Goal: Task Accomplishment & Management: Complete application form

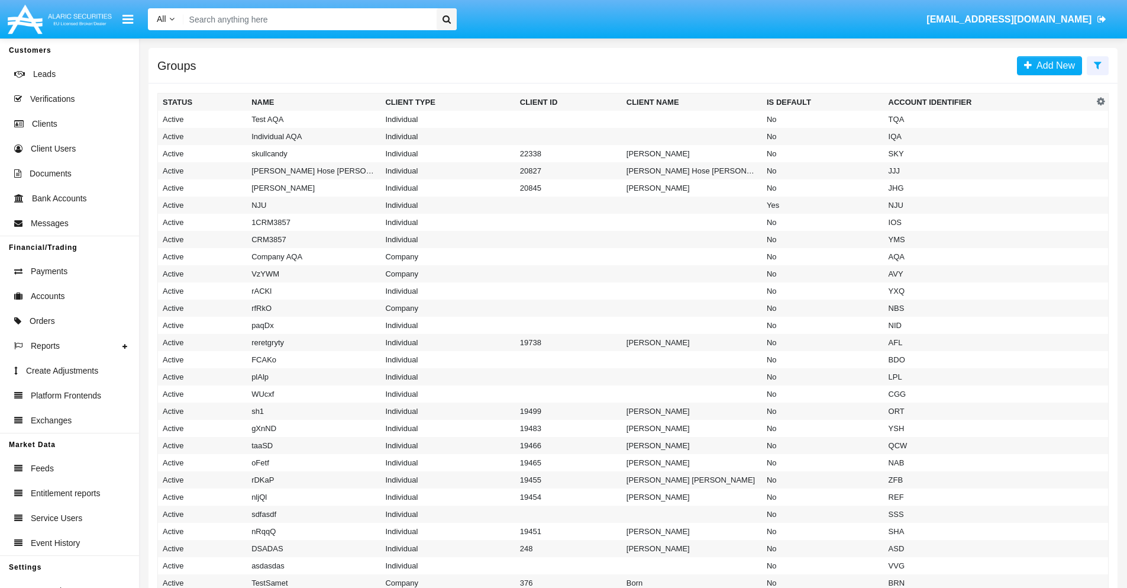
click at [1098, 64] on icon at bounding box center [1098, 64] width 8 height 9
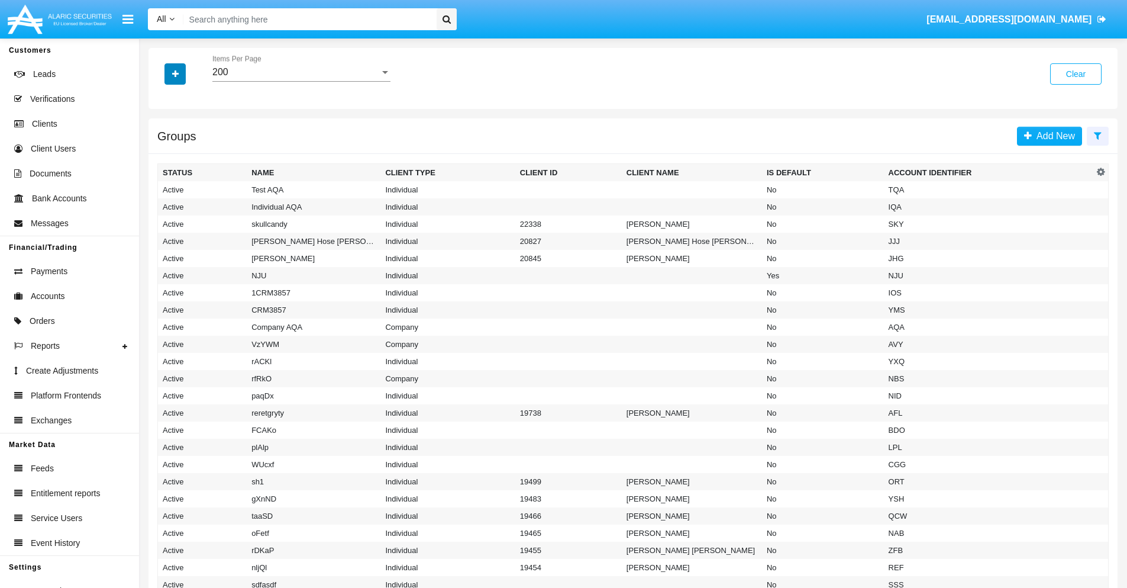
click at [175, 73] on icon "button" at bounding box center [175, 74] width 7 height 8
click at [208, 201] on span "Account Identifier" at bounding box center [208, 201] width 73 height 14
click at [163, 206] on input "Account Identifier" at bounding box center [162, 206] width 1 height 1
checkbox input "true"
click at [175, 73] on icon "button" at bounding box center [175, 74] width 7 height 8
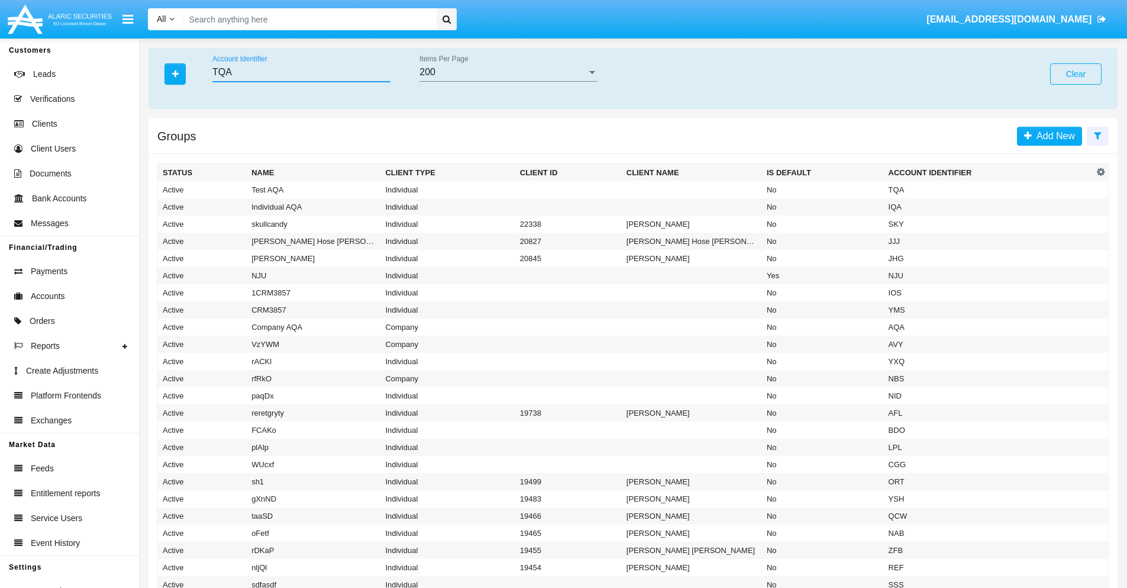
click at [301, 72] on input "TQA" at bounding box center [301, 72] width 178 height 11
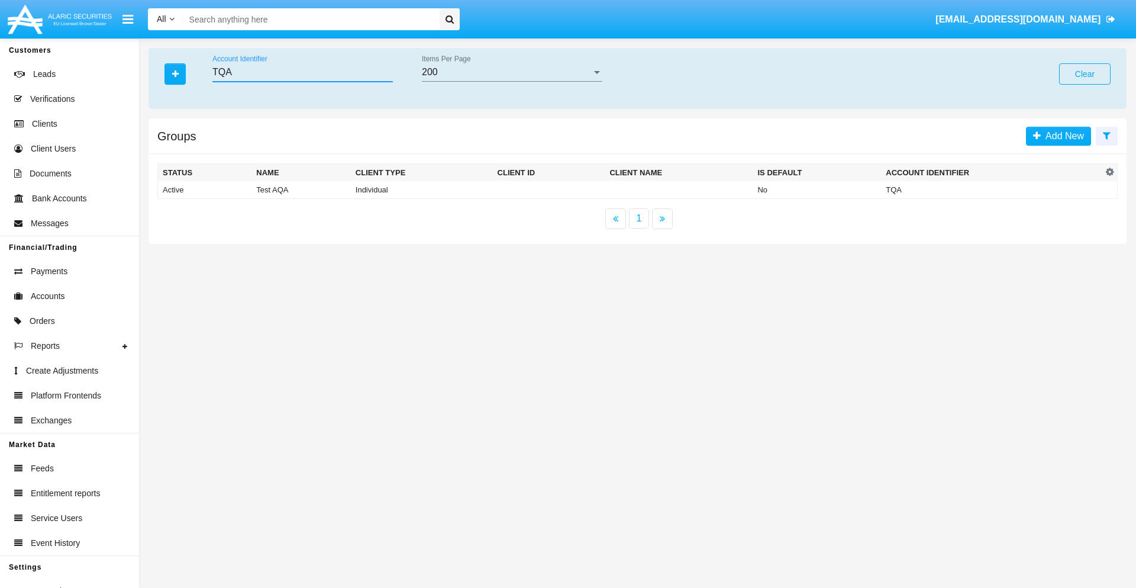
type input "TQA"
click at [992, 189] on td "TQA" at bounding box center [991, 190] width 221 height 18
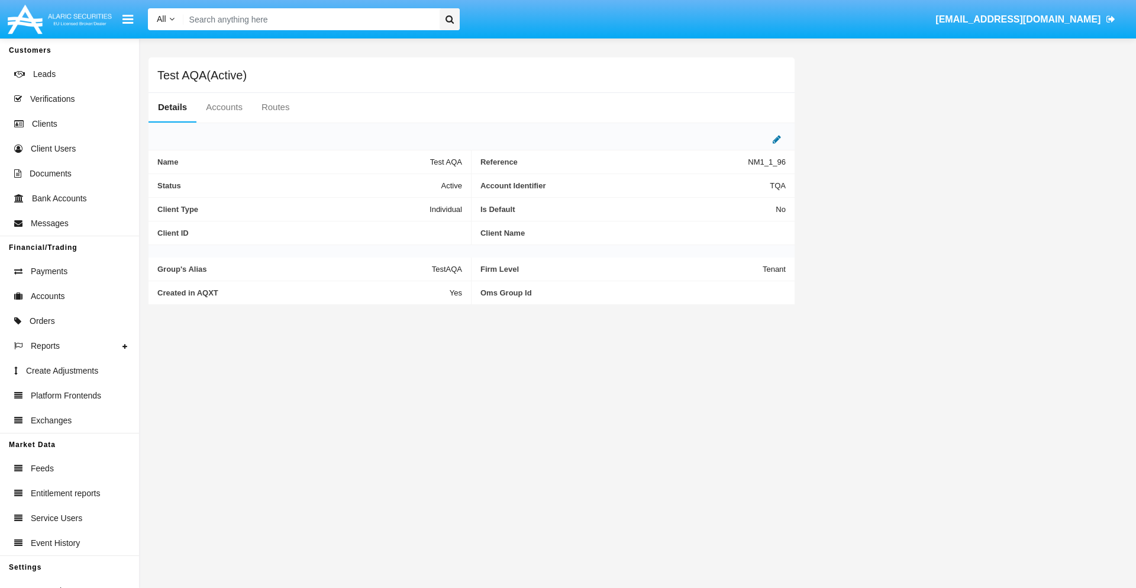
click at [777, 139] on icon at bounding box center [777, 138] width 8 height 9
click at [408, 182] on div "Active" at bounding box center [404, 183] width 96 height 10
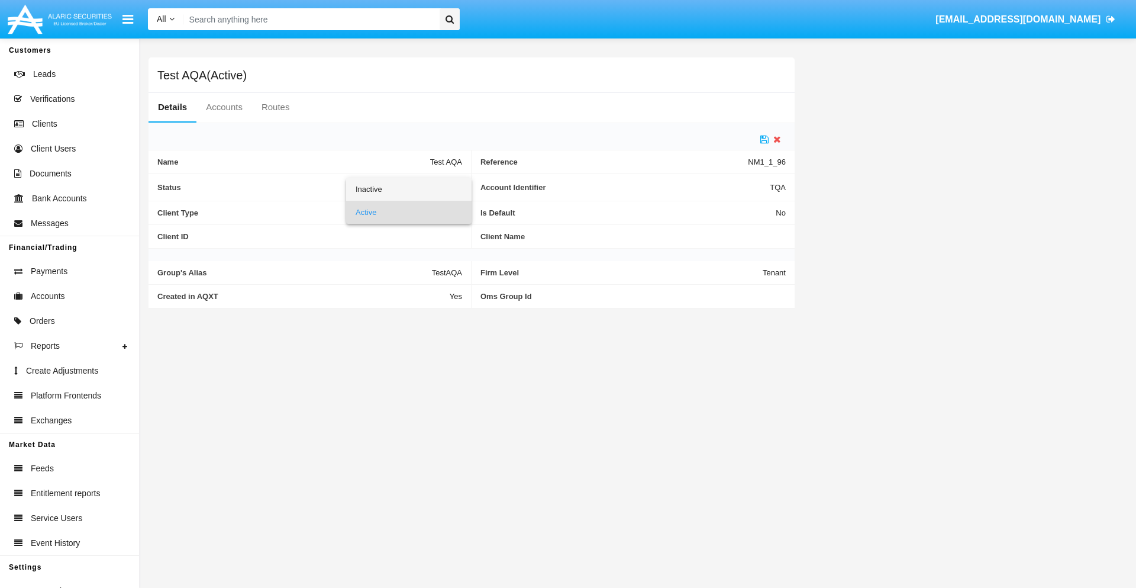
click at [408, 189] on span "Inactive" at bounding box center [409, 189] width 107 height 23
click at [765, 139] on icon at bounding box center [764, 138] width 8 height 9
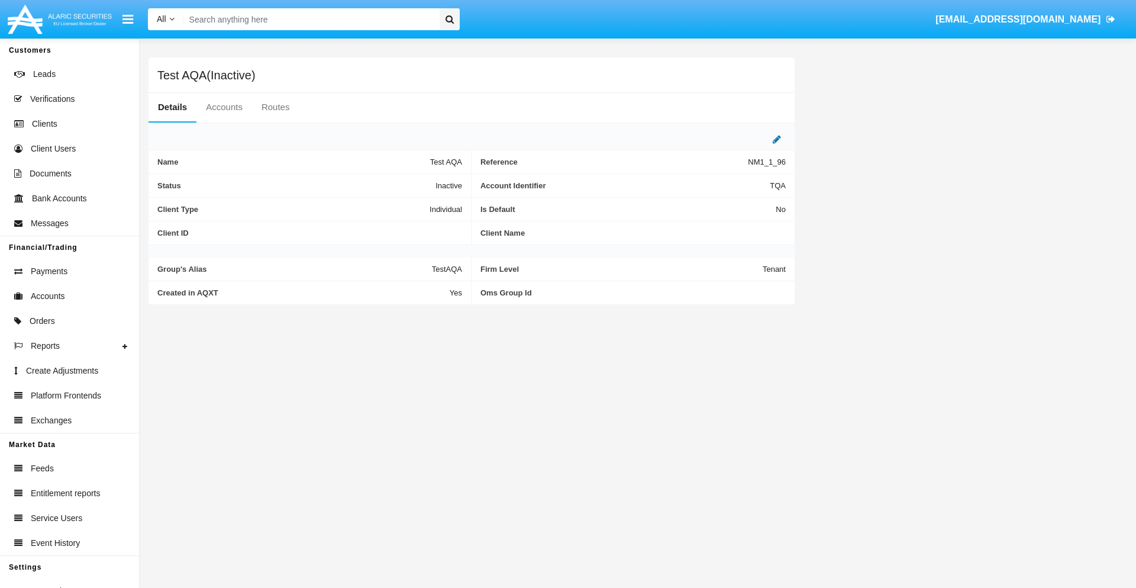
click at [777, 139] on icon at bounding box center [777, 138] width 8 height 9
click at [408, 182] on div "Inactive" at bounding box center [404, 183] width 96 height 10
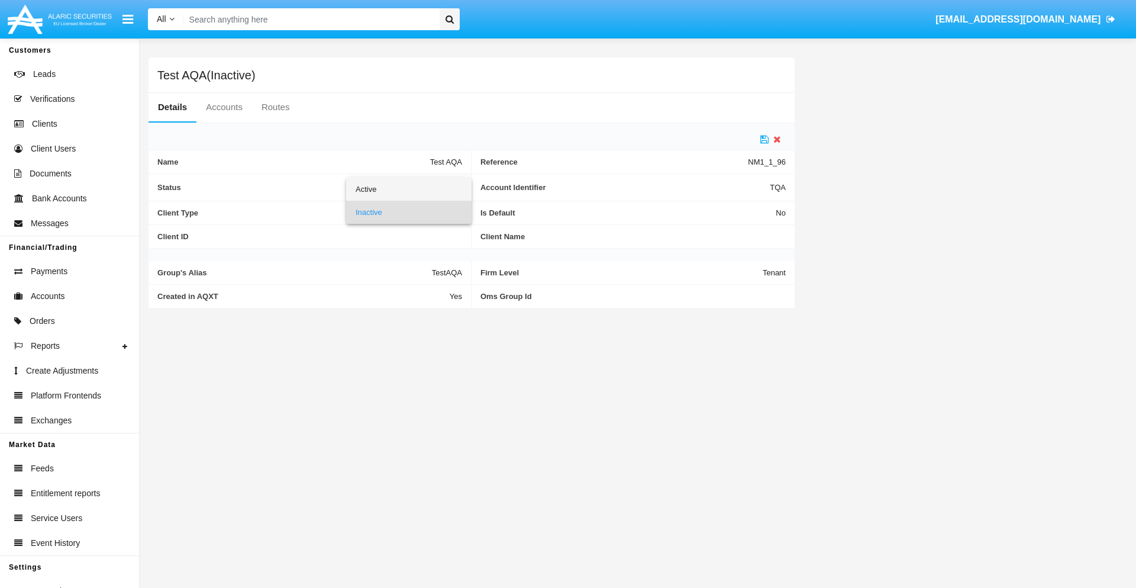
click at [408, 189] on span "Active" at bounding box center [409, 189] width 107 height 23
click at [765, 139] on icon at bounding box center [764, 138] width 8 height 9
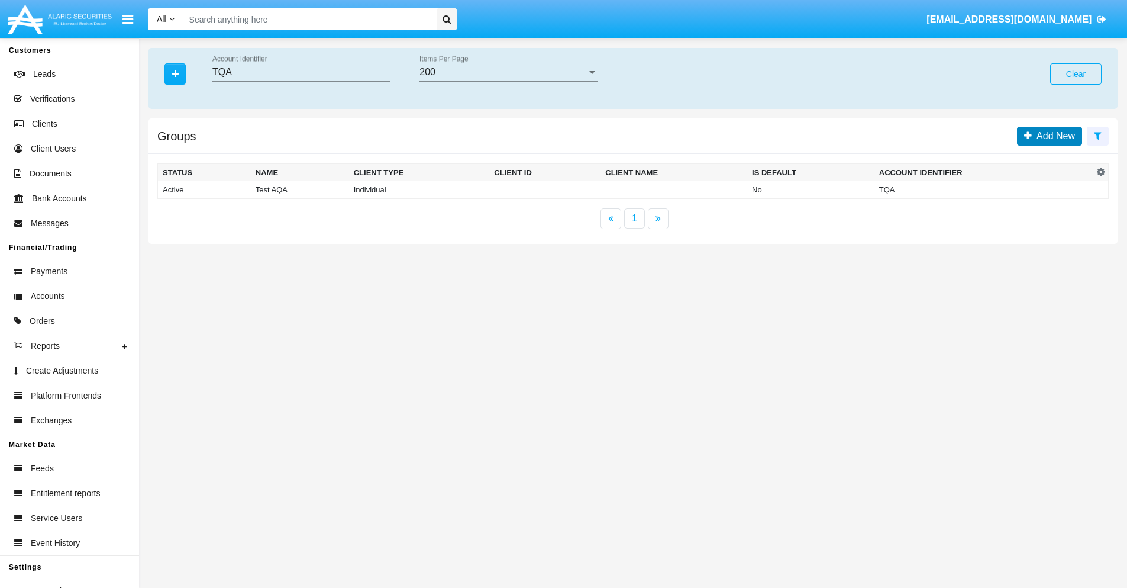
click at [1053, 136] on span "Add New" at bounding box center [1053, 136] width 43 height 10
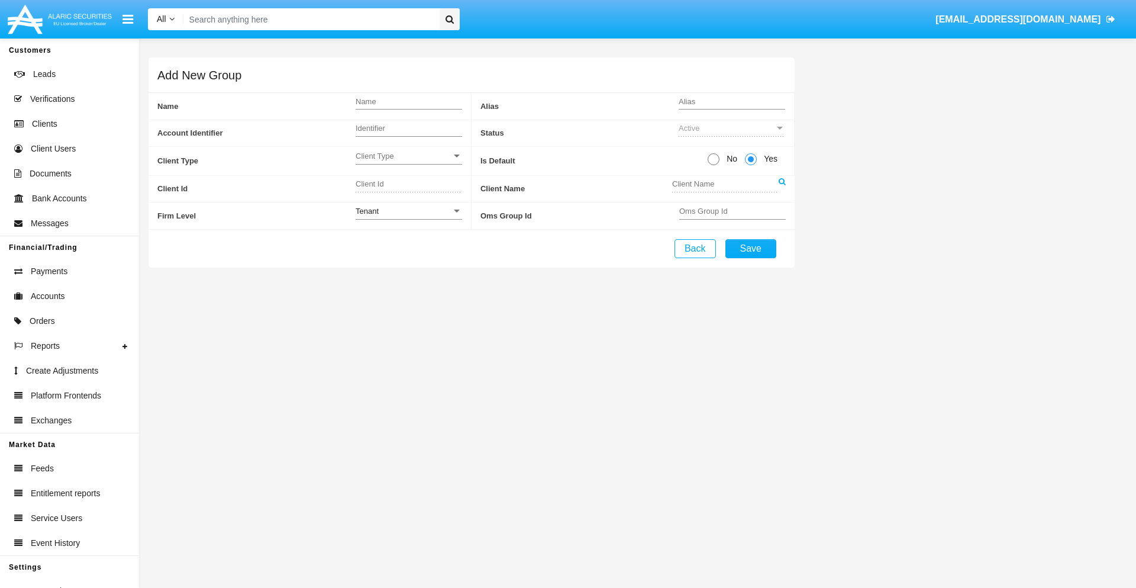
click at [408, 156] on span "Client Type" at bounding box center [404, 156] width 96 height 10
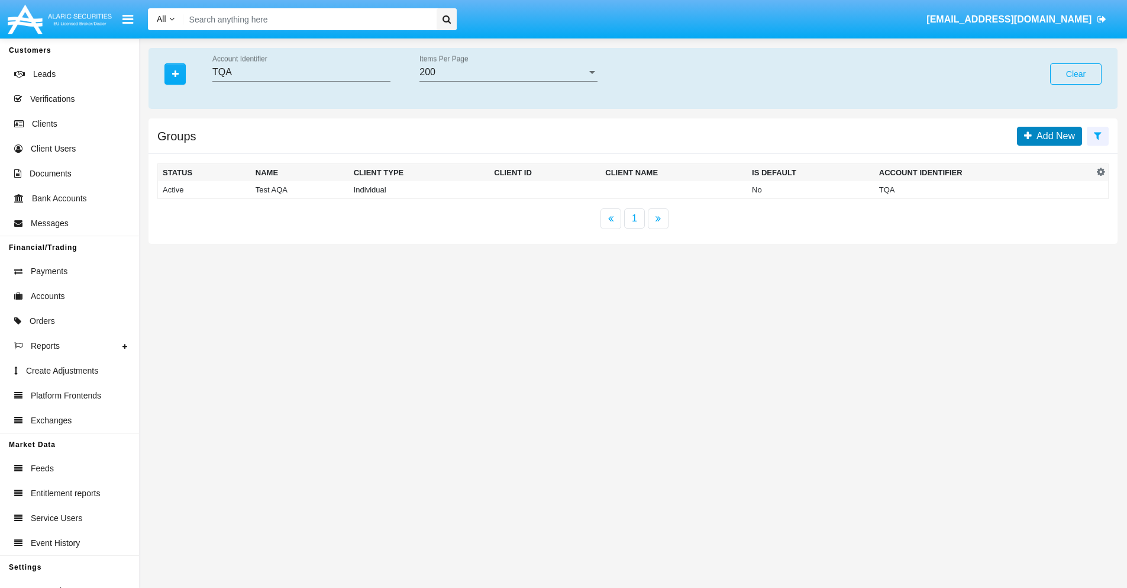
click at [1053, 136] on span "Add New" at bounding box center [1053, 136] width 43 height 10
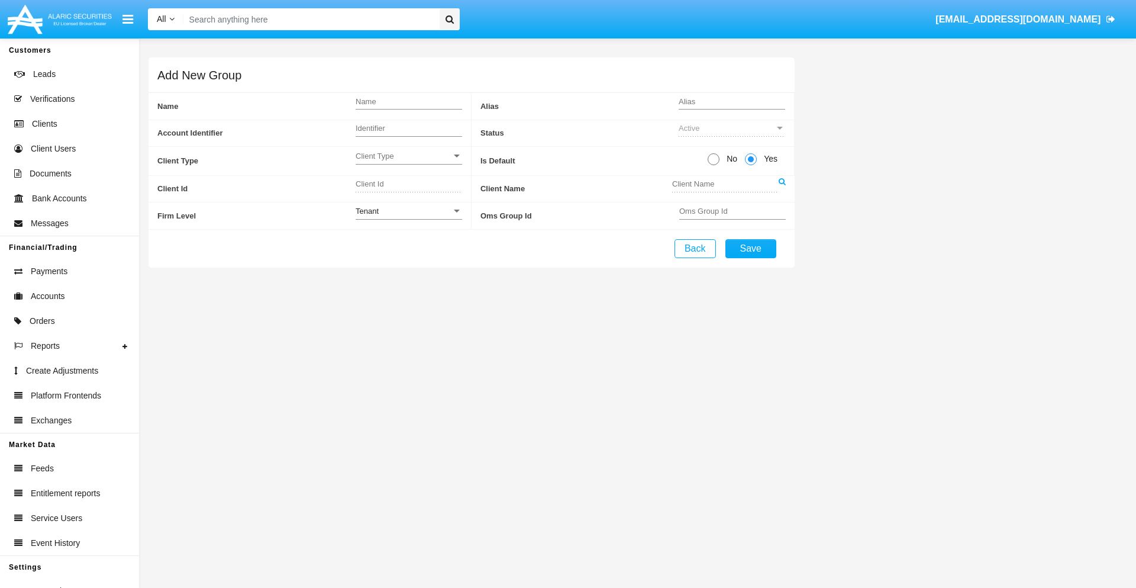
click at [730, 159] on span "No" at bounding box center [730, 159] width 21 height 12
click at [714, 165] on input "No" at bounding box center [713, 165] width 1 height 1
radio input "true"
click at [408, 211] on div "Tenant" at bounding box center [404, 211] width 96 height 10
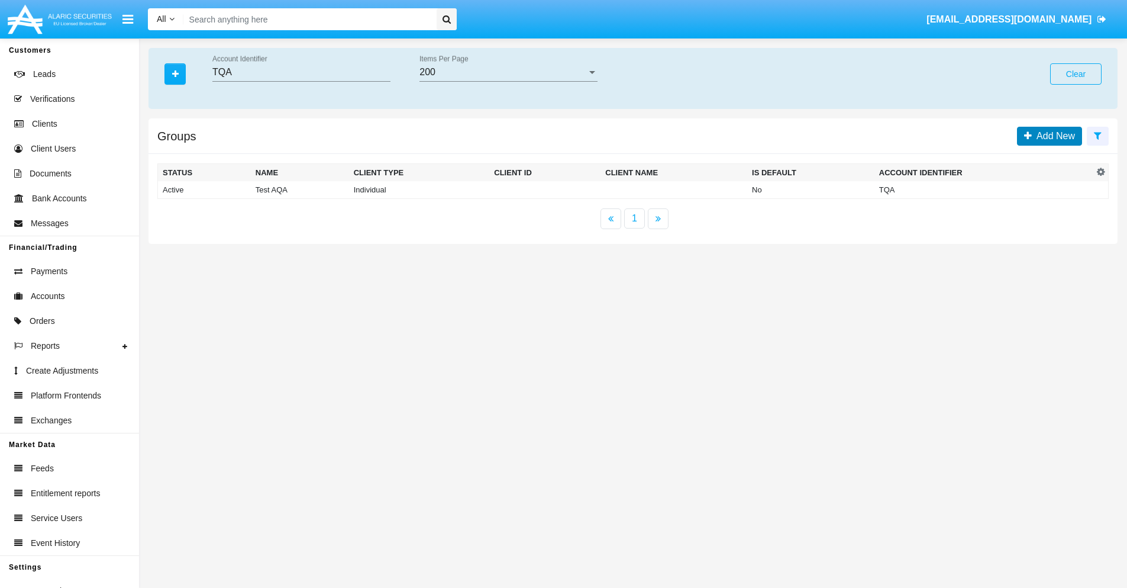
click at [1053, 136] on span "Add New" at bounding box center [1053, 136] width 43 height 10
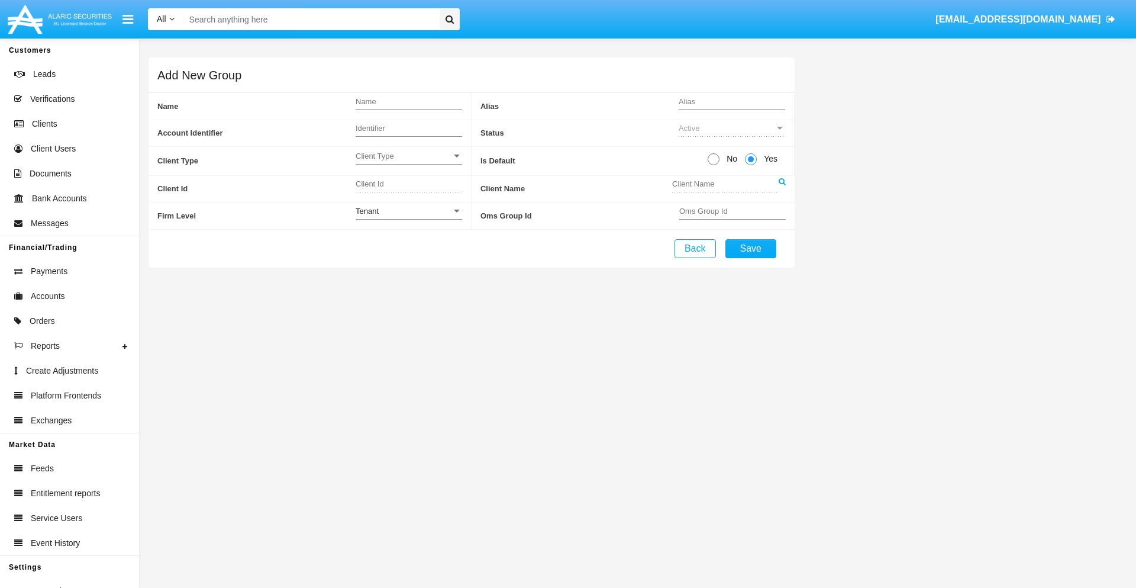
click at [730, 159] on span "No" at bounding box center [730, 159] width 21 height 12
click at [714, 165] on input "No" at bounding box center [713, 165] width 1 height 1
radio input "true"
click at [769, 159] on span "Yes" at bounding box center [769, 159] width 24 height 12
click at [751, 165] on input "Yes" at bounding box center [750, 165] width 1 height 1
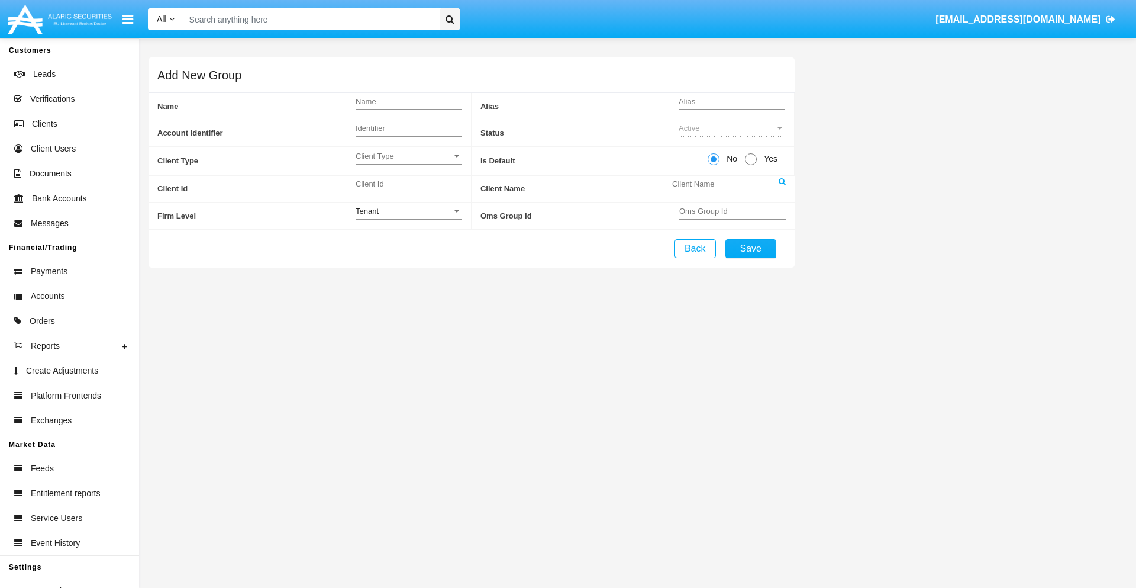
radio input "true"
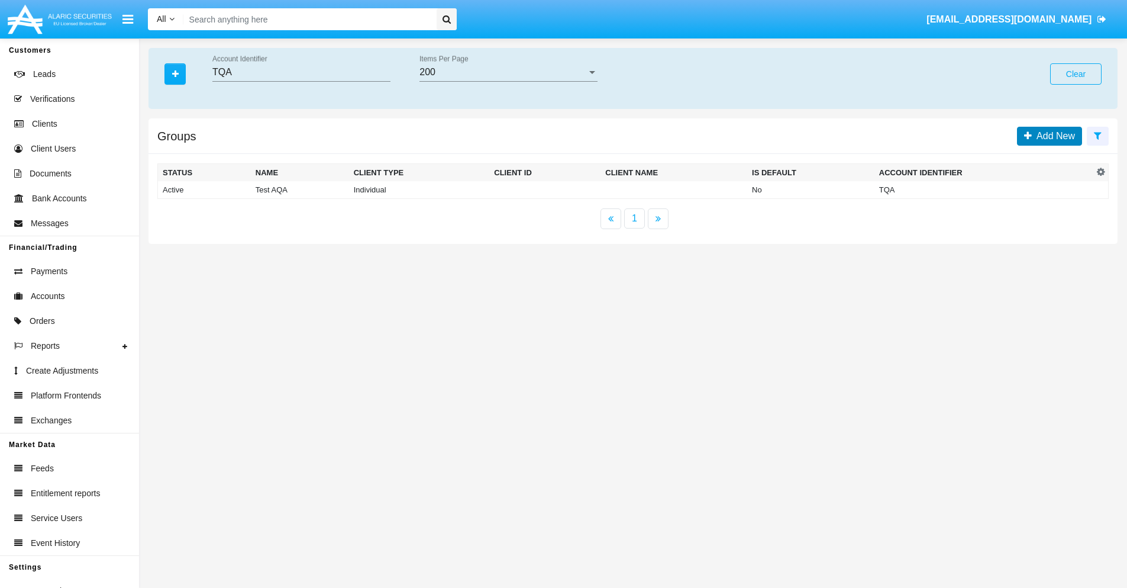
click at [1053, 136] on span "Add New" at bounding box center [1053, 136] width 43 height 10
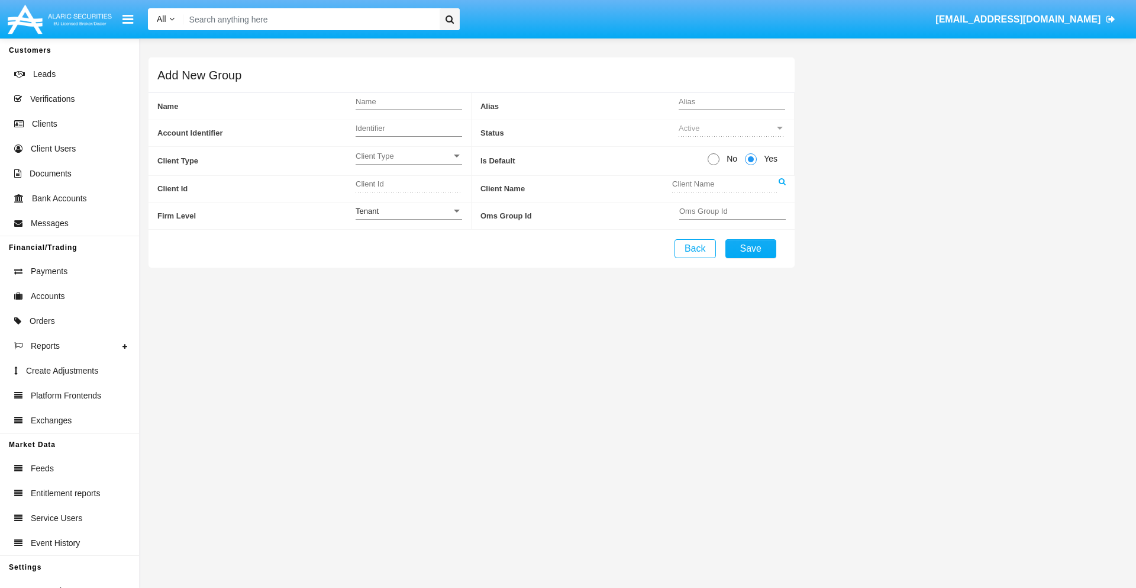
click at [730, 159] on span "No" at bounding box center [730, 159] width 21 height 12
click at [714, 165] on input "No" at bounding box center [713, 165] width 1 height 1
radio input "true"
click at [408, 156] on span "Client Type" at bounding box center [404, 156] width 96 height 10
click at [408, 162] on span "Individual" at bounding box center [400, 162] width 88 height 23
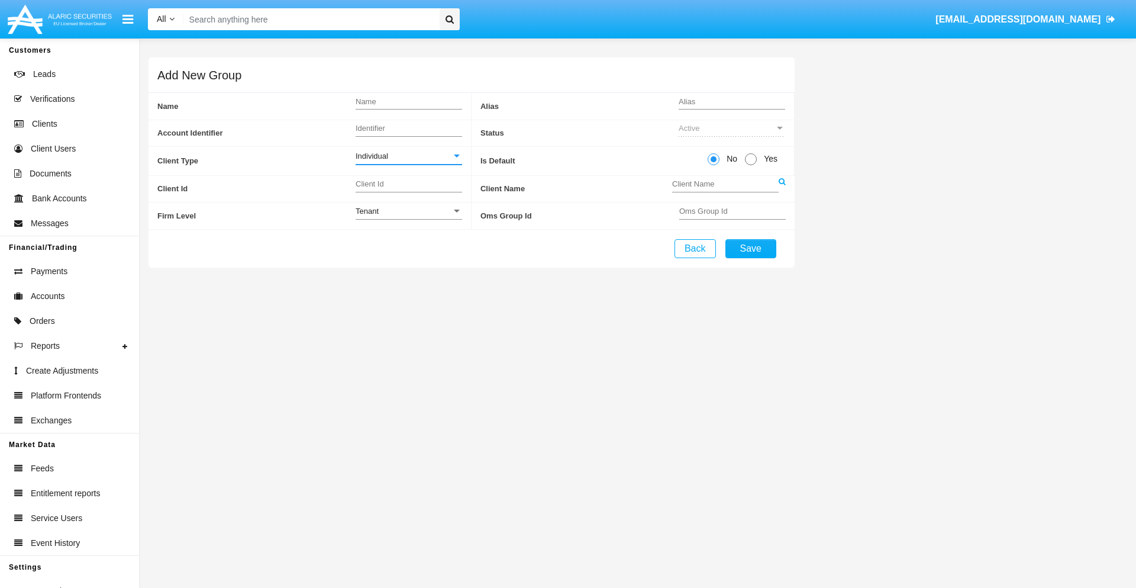
click at [782, 188] on link at bounding box center [782, 189] width 7 height 27
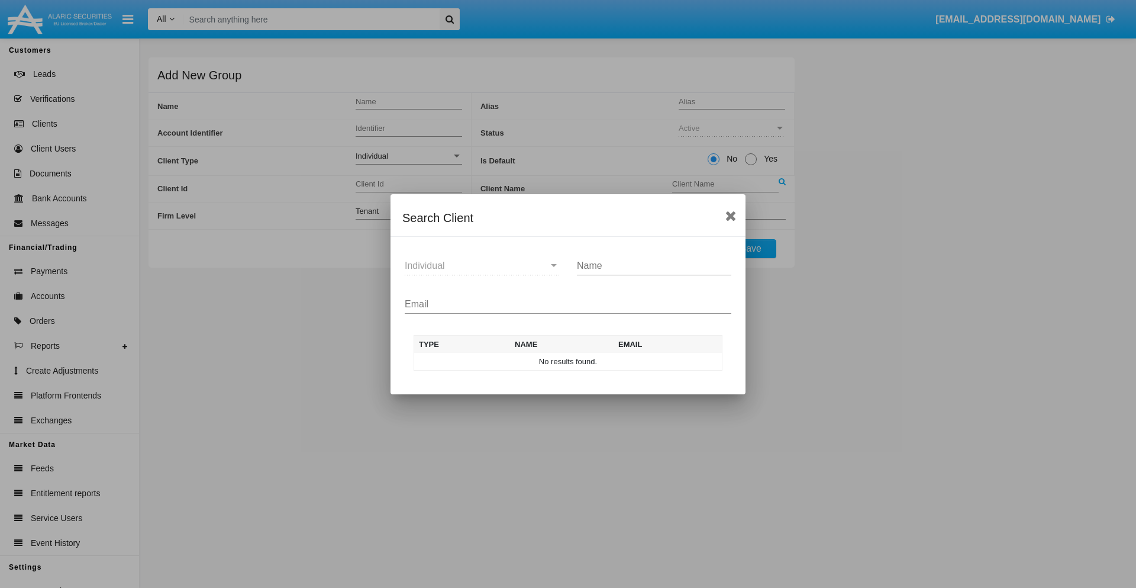
click at [568, 304] on input "Email" at bounding box center [568, 304] width 327 height 11
type input "test-user-owl@aqa.com"
